Goal: Information Seeking & Learning: Learn about a topic

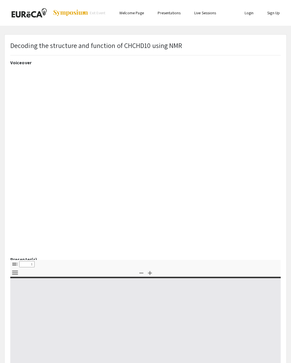
select select "custom"
type input "0"
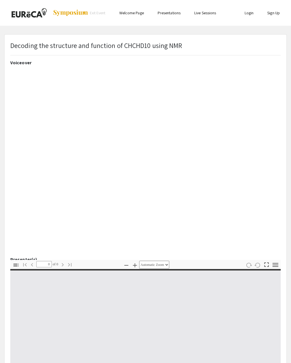
select select "custom"
type input "1"
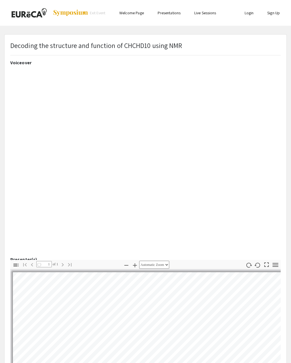
select select "auto"
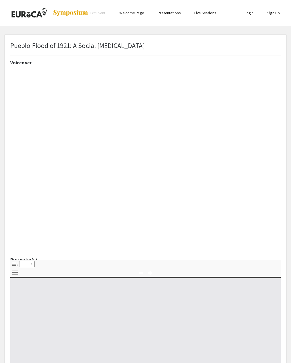
select select "custom"
type input "0"
select select "custom"
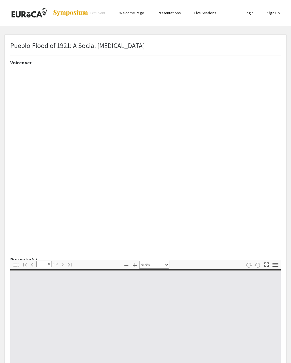
type input "1"
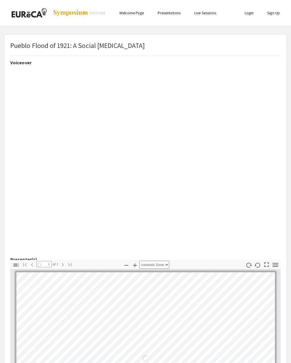
select select "auto"
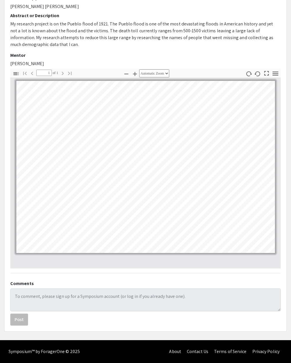
scroll to position [192, 0]
